Goal: Information Seeking & Learning: Check status

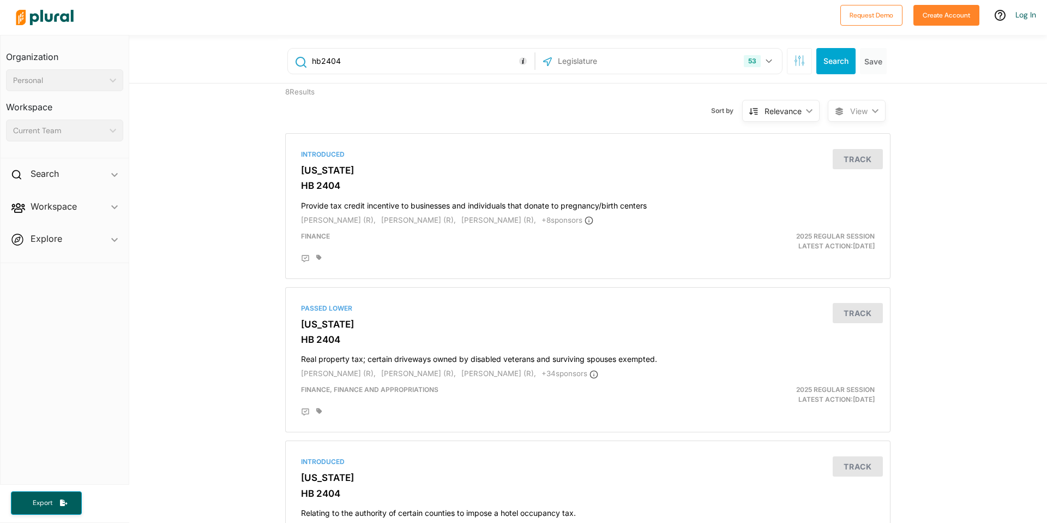
click at [585, 63] on input "text" at bounding box center [615, 61] width 117 height 21
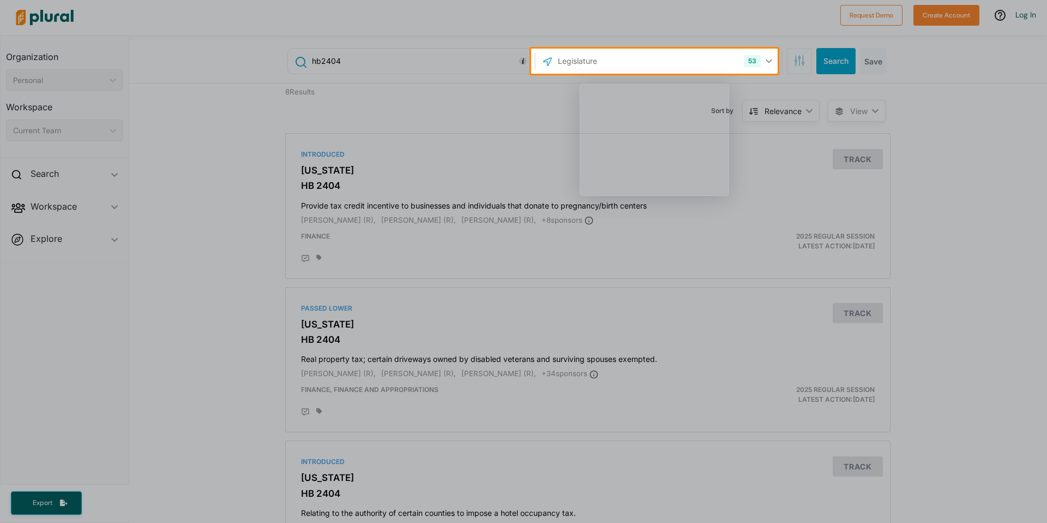
click at [610, 64] on div "Product tour overlay" at bounding box center [523, 261] width 1047 height 523
click at [611, 64] on div "Product tour overlay" at bounding box center [523, 261] width 1047 height 523
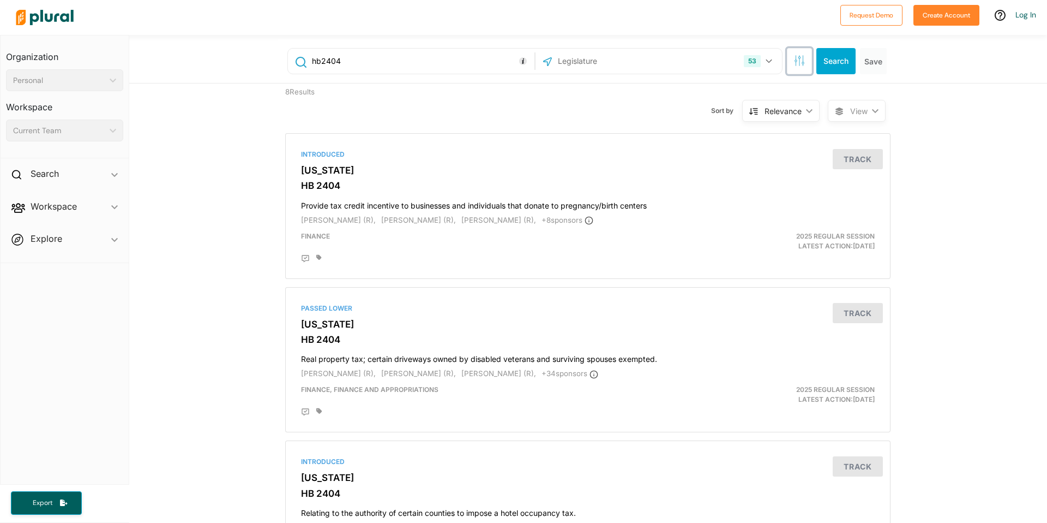
click at [796, 63] on icon "button" at bounding box center [799, 60] width 11 height 11
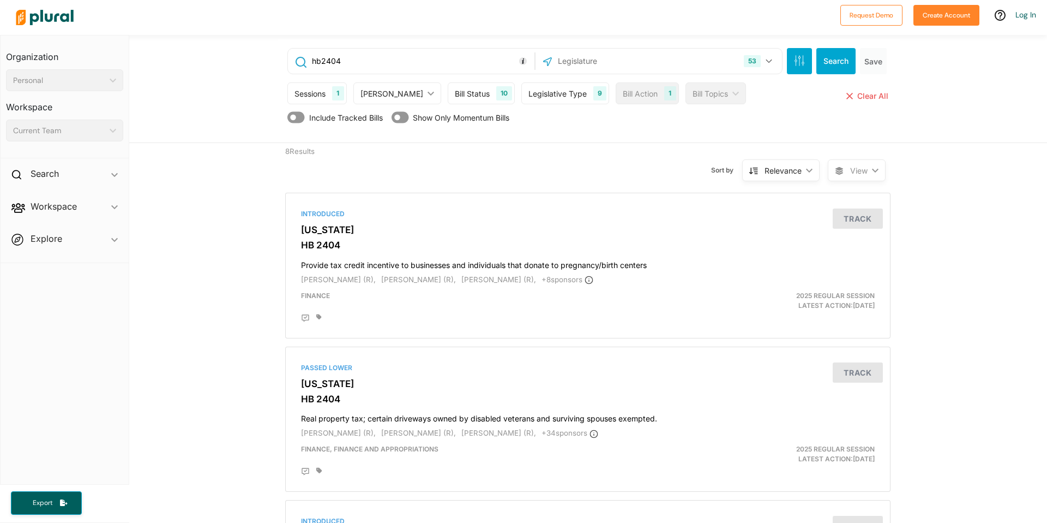
click at [287, 92] on div "Sessions 1" at bounding box center [316, 93] width 59 height 22
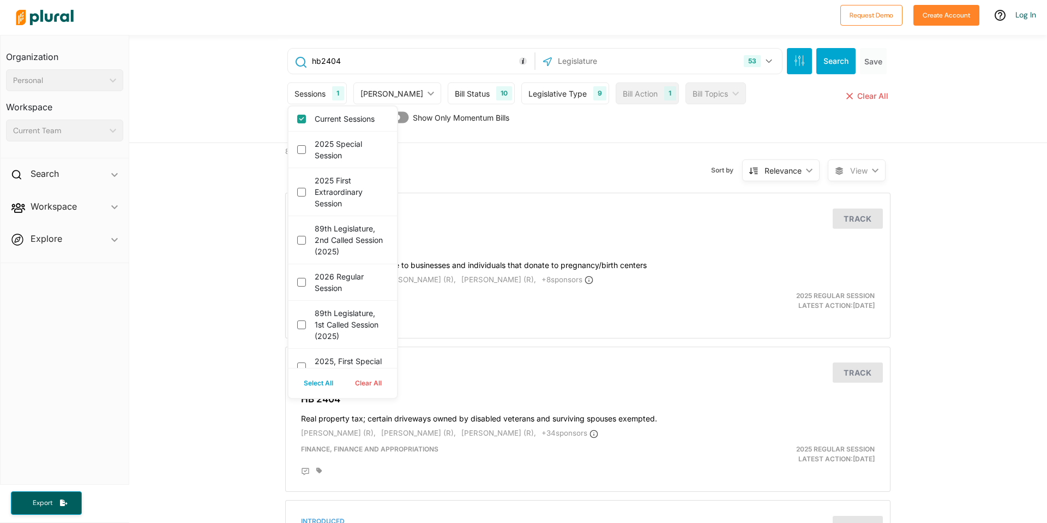
click at [295, 92] on div "Sessions" at bounding box center [310, 93] width 31 height 11
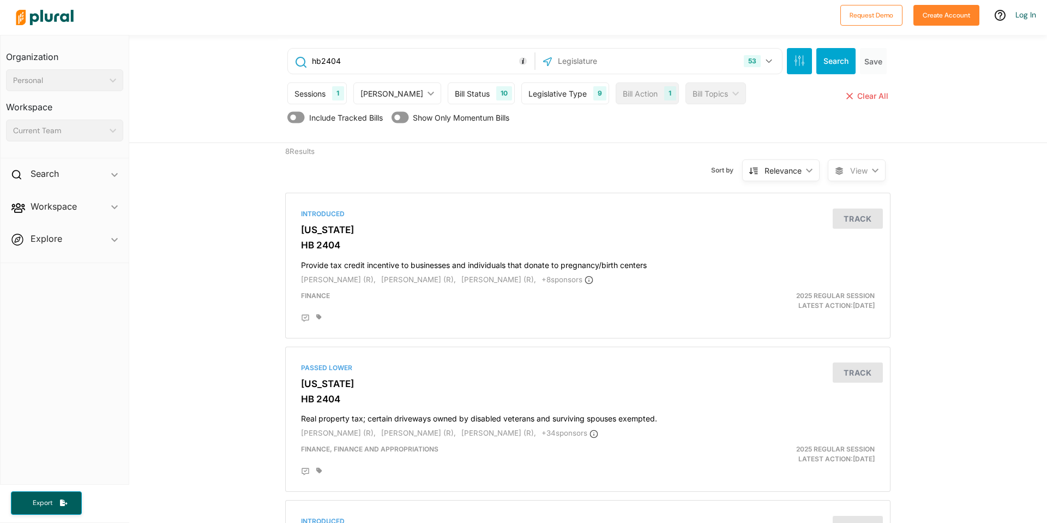
click at [371, 94] on div "[PERSON_NAME]" at bounding box center [392, 93] width 63 height 11
click at [455, 96] on div "Bill Status" at bounding box center [472, 93] width 35 height 11
click at [256, 88] on div "hb2404 53 US Congress [US_STATE] [US_STATE] [US_STATE] [US_STATE] [US_STATE] [U…" at bounding box center [588, 89] width 918 height 108
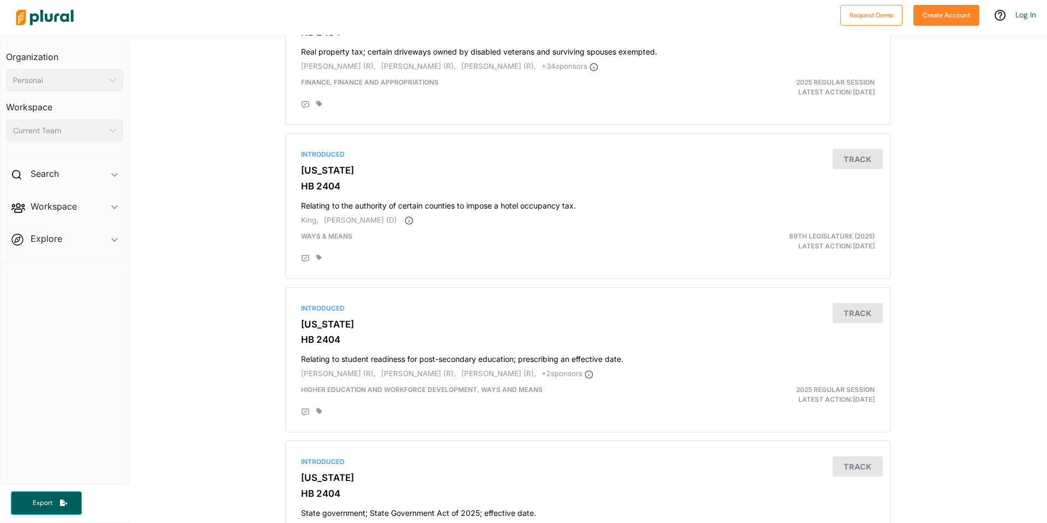
scroll to position [719, 0]
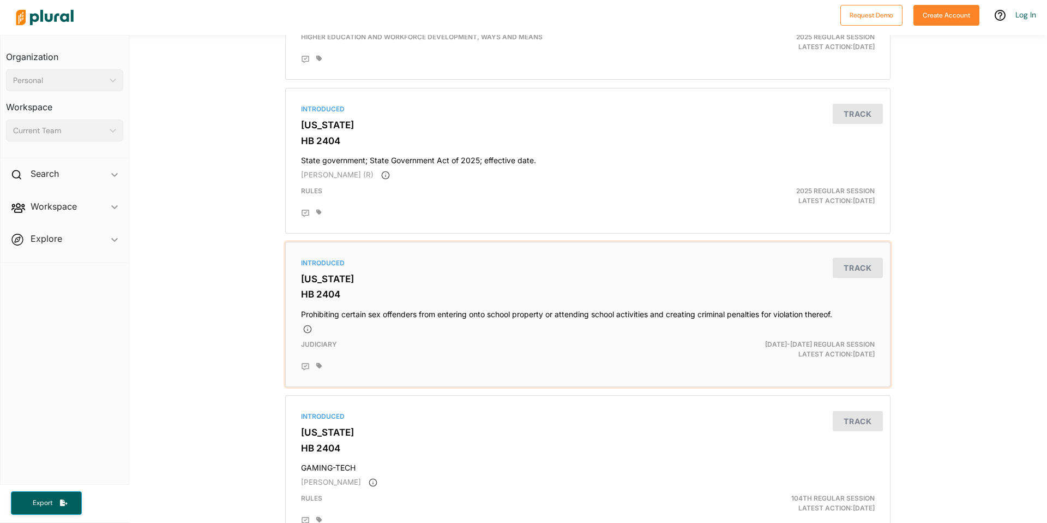
click at [320, 283] on h3 "[US_STATE]" at bounding box center [588, 278] width 574 height 11
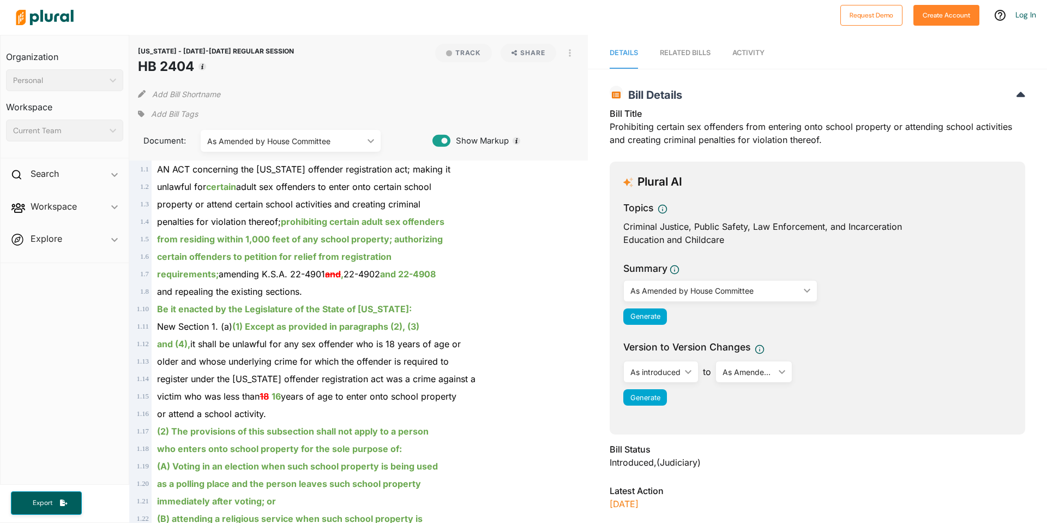
click at [743, 48] on link "Activity" at bounding box center [749, 53] width 32 height 31
